Goal: Check status: Check status

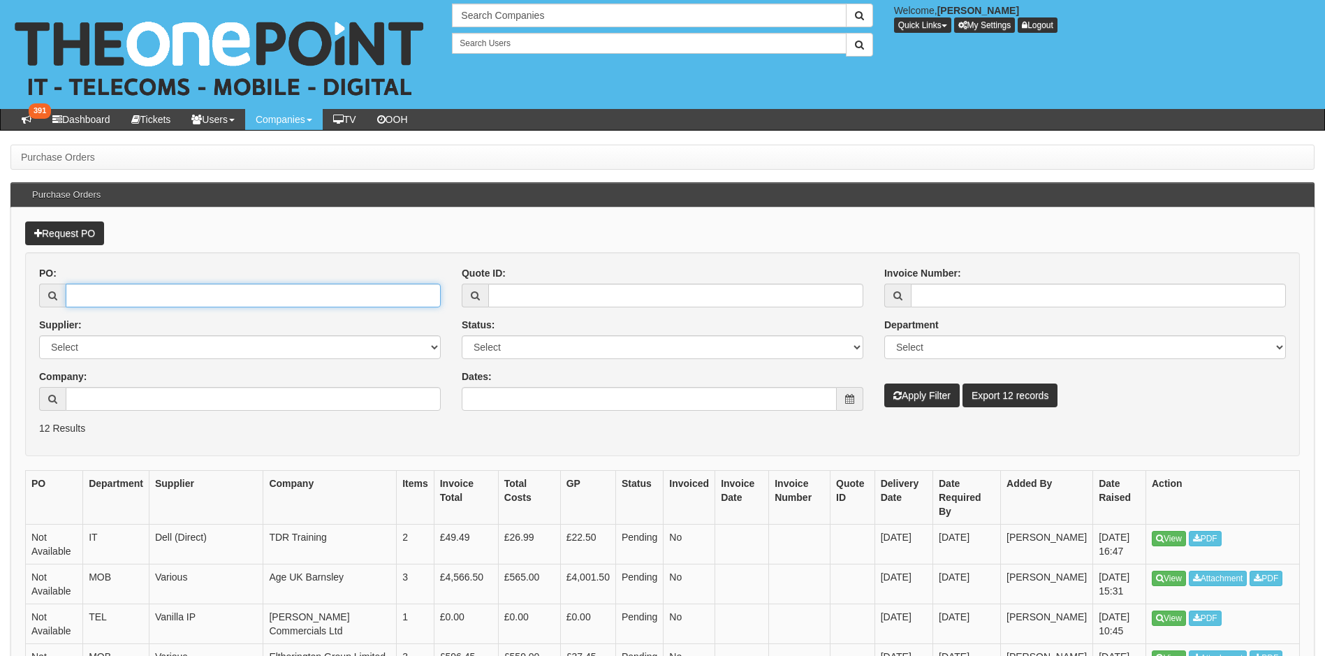
click at [121, 305] on input "PO:" at bounding box center [253, 296] width 375 height 24
paste input "19467"
type input "19467"
click at [884, 384] on button "Apply Filter" at bounding box center [921, 396] width 75 height 24
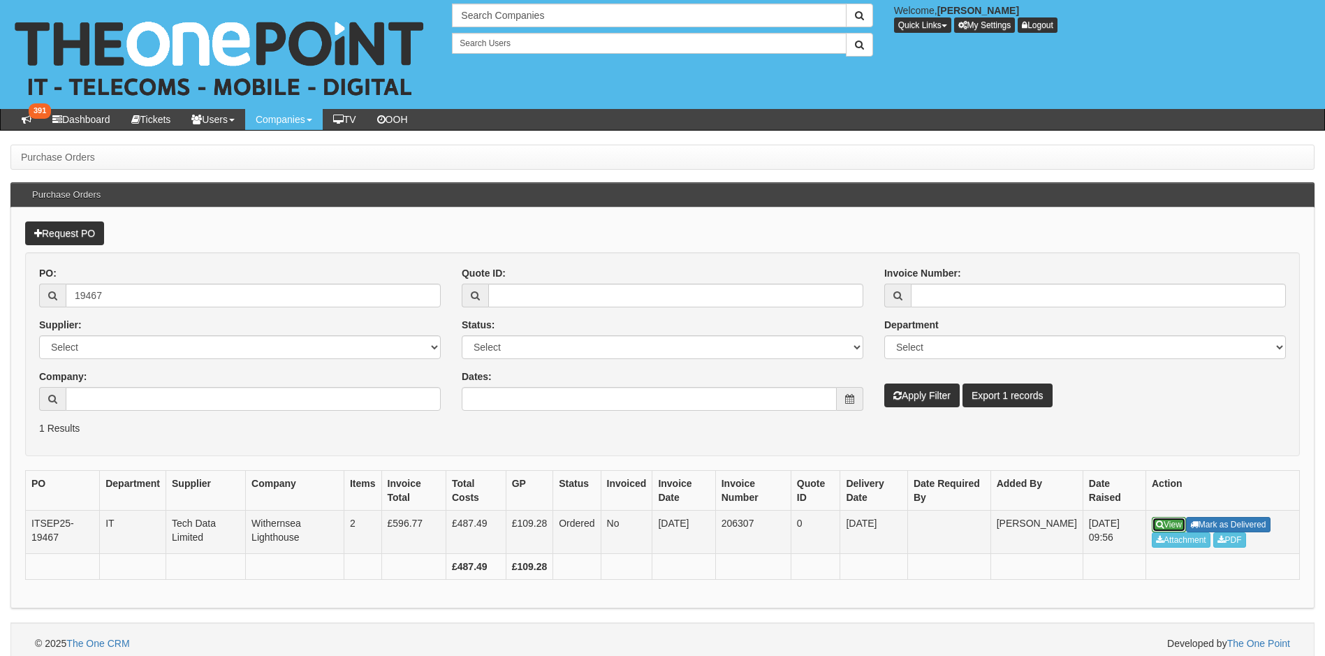
click at [1178, 519] on link "View" at bounding box center [1169, 524] width 34 height 15
